Goal: Information Seeking & Learning: Learn about a topic

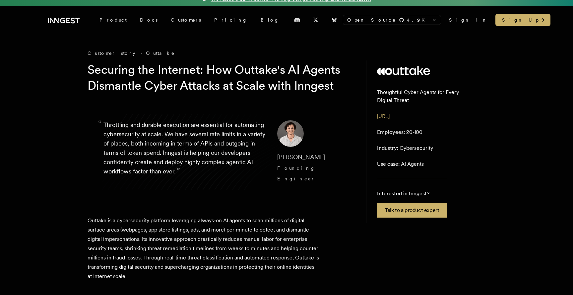
drag, startPoint x: 333, startPoint y: 173, endPoint x: 270, endPoint y: 176, distance: 62.5
click at [270, 176] on blockquote "“ Throttling and durable execution are essential for automating cybersecurity a…" at bounding box center [220, 152] width 265 height 96
copy span "[PERSON_NAME]"
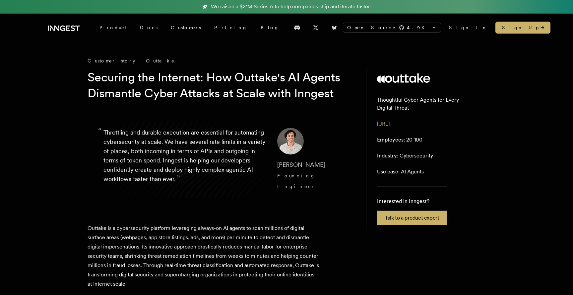
drag, startPoint x: 318, startPoint y: 180, endPoint x: 270, endPoint y: 182, distance: 47.8
click at [270, 182] on blockquote "“ Throttling and durable execution are essential for automating cybersecurity a…" at bounding box center [220, 160] width 265 height 96
click at [302, 168] on span "[PERSON_NAME]" at bounding box center [301, 164] width 48 height 7
click at [281, 168] on span "[PERSON_NAME]" at bounding box center [301, 164] width 48 height 7
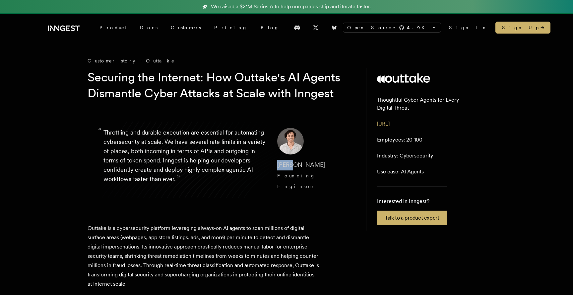
copy span "Diego"
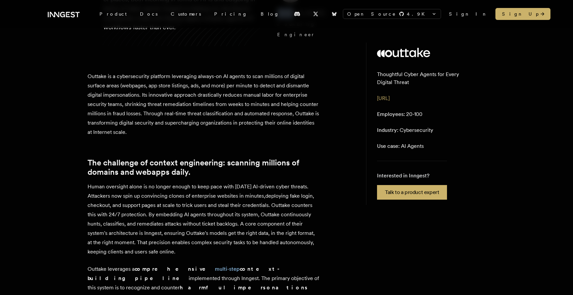
scroll to position [157, 0]
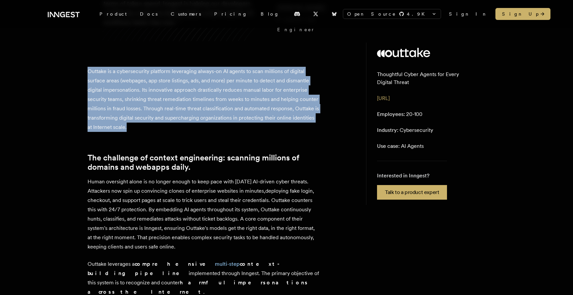
drag, startPoint x: 88, startPoint y: 77, endPoint x: 170, endPoint y: 139, distance: 102.7
click at [170, 132] on p "Outtake is a cybersecurity platform leveraging always-on AI agents to scan mill…" at bounding box center [204, 99] width 232 height 65
copy p "Outtake is a cybersecurity platform leveraging always-on AI agents to scan mill…"
